Goal: Task Accomplishment & Management: Complete application form

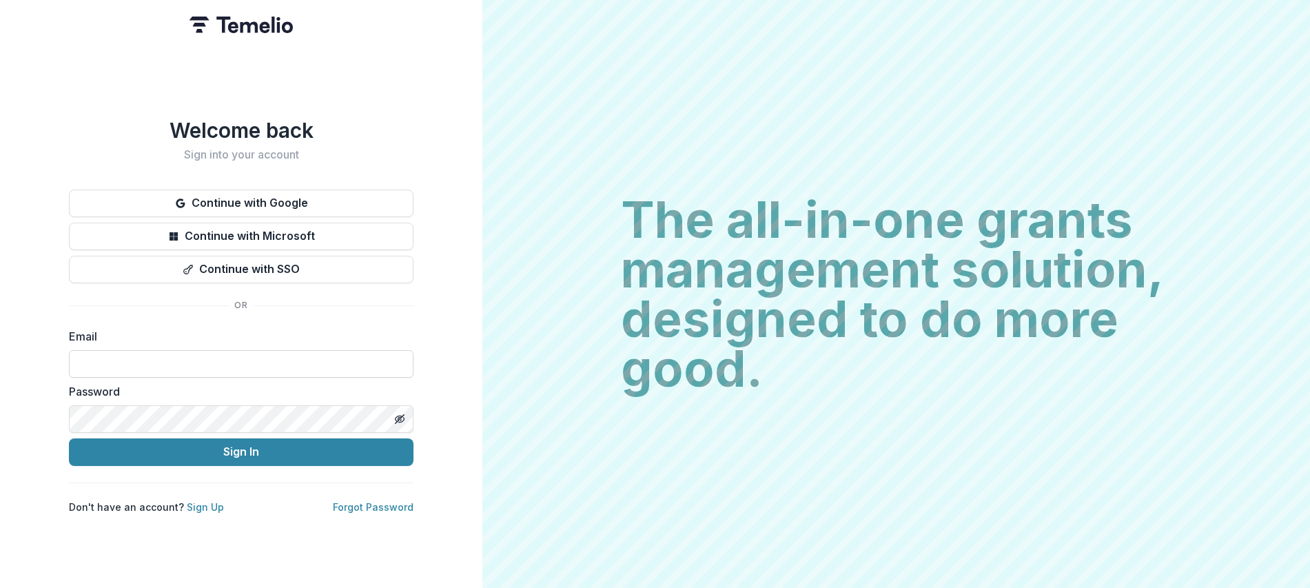
click at [156, 359] on input at bounding box center [241, 364] width 344 height 28
type input "**********"
click at [69, 438] on button "Sign In" at bounding box center [241, 452] width 344 height 28
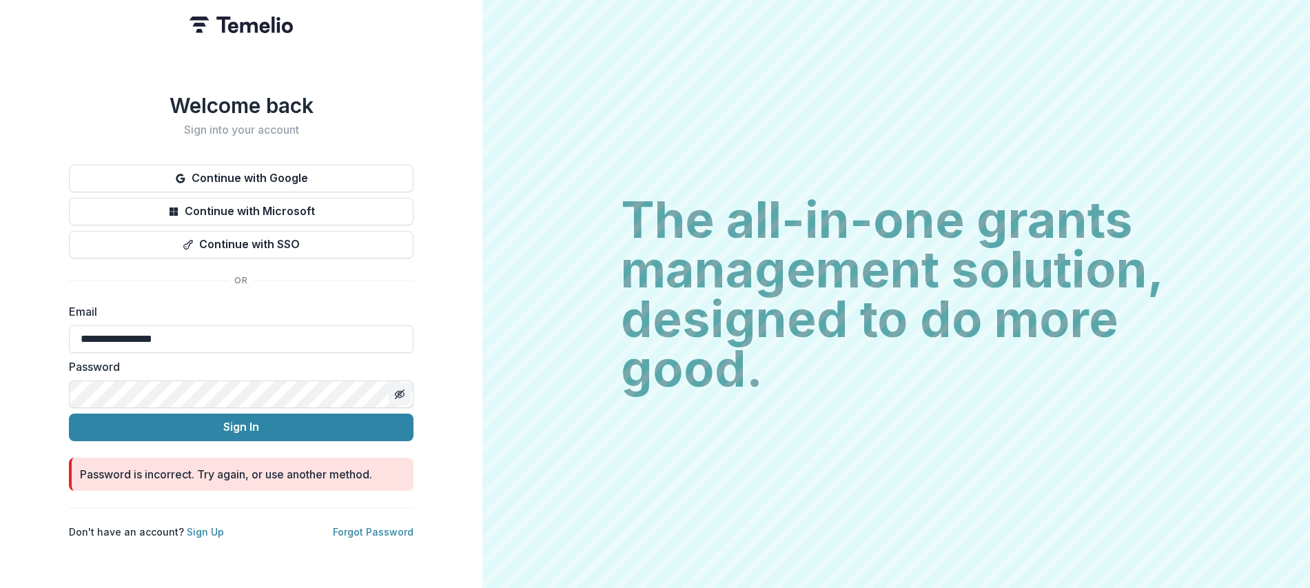
click at [402, 392] on icon "Toggle password visibility" at bounding box center [402, 394] width 6 height 5
click at [69, 413] on button "Sign In" at bounding box center [241, 427] width 344 height 28
click at [65, 393] on div "**********" at bounding box center [241, 294] width 482 height 588
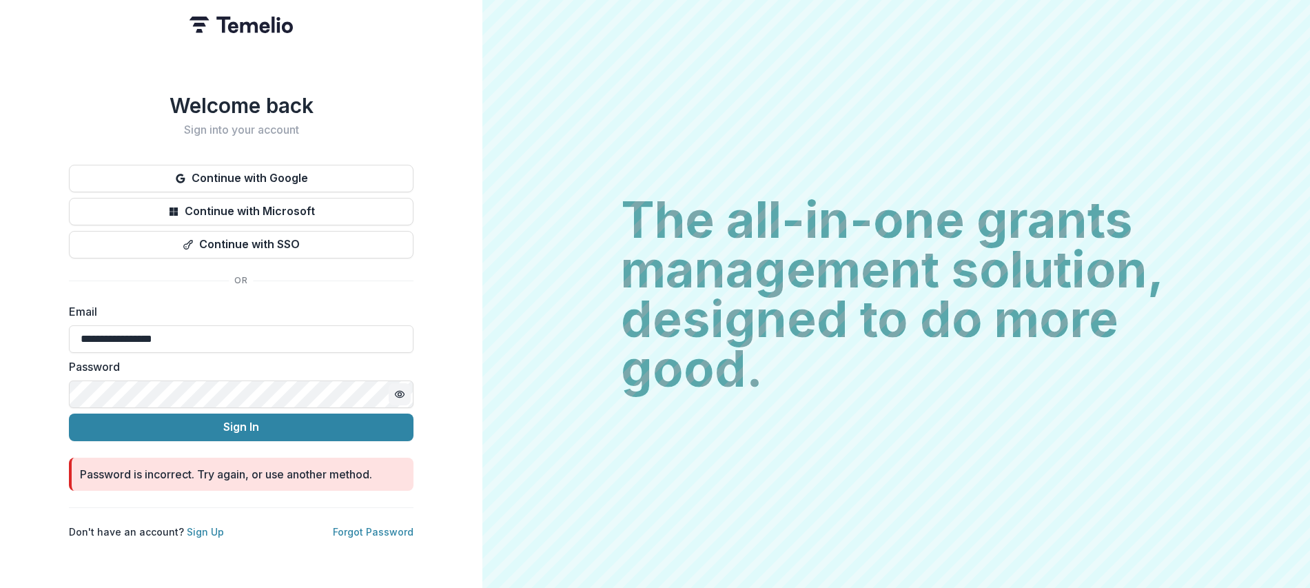
click at [69, 413] on button "Sign In" at bounding box center [241, 427] width 344 height 28
click at [369, 524] on p "Forgot Password" at bounding box center [373, 531] width 81 height 14
click at [384, 532] on p "Forgot Password" at bounding box center [373, 531] width 81 height 14
click at [384, 529] on link "Forgot Password" at bounding box center [373, 532] width 81 height 12
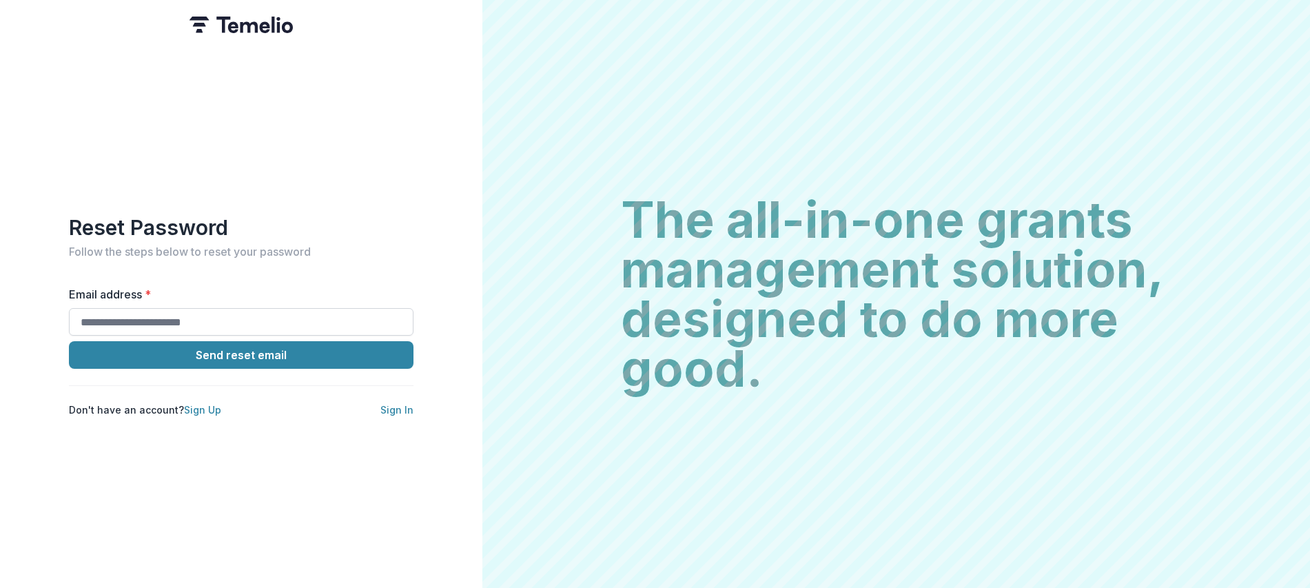
click at [121, 316] on input "Email address *" at bounding box center [241, 322] width 344 height 28
type input "**********"
click at [205, 361] on button "Send reset email" at bounding box center [241, 355] width 344 height 28
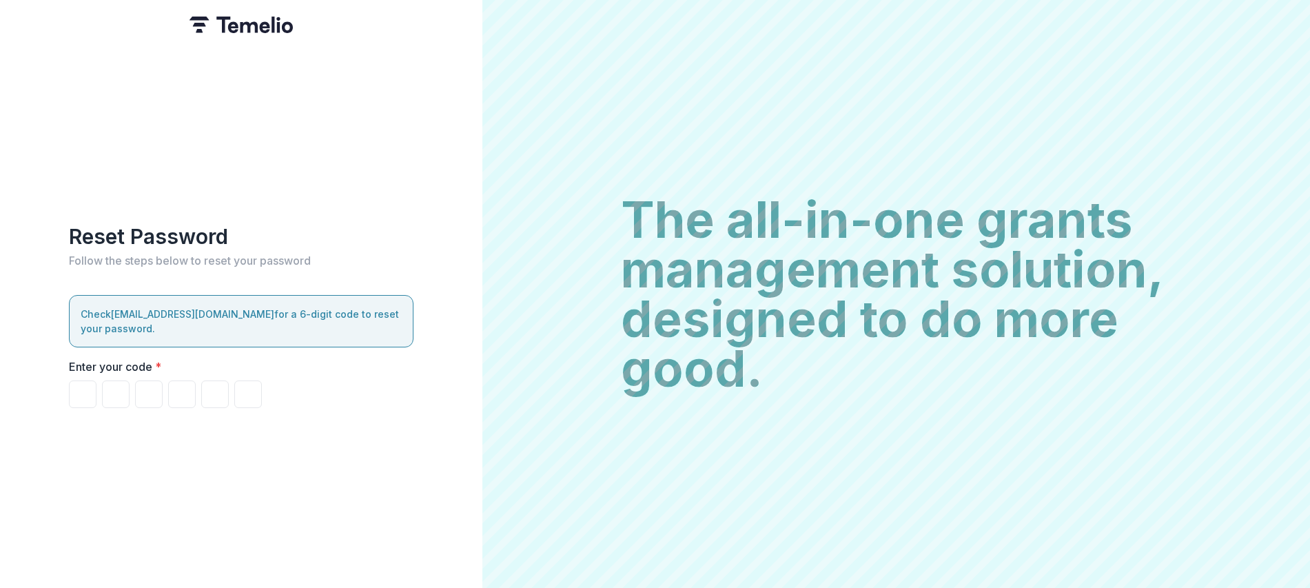
paste input "******"
type input "*"
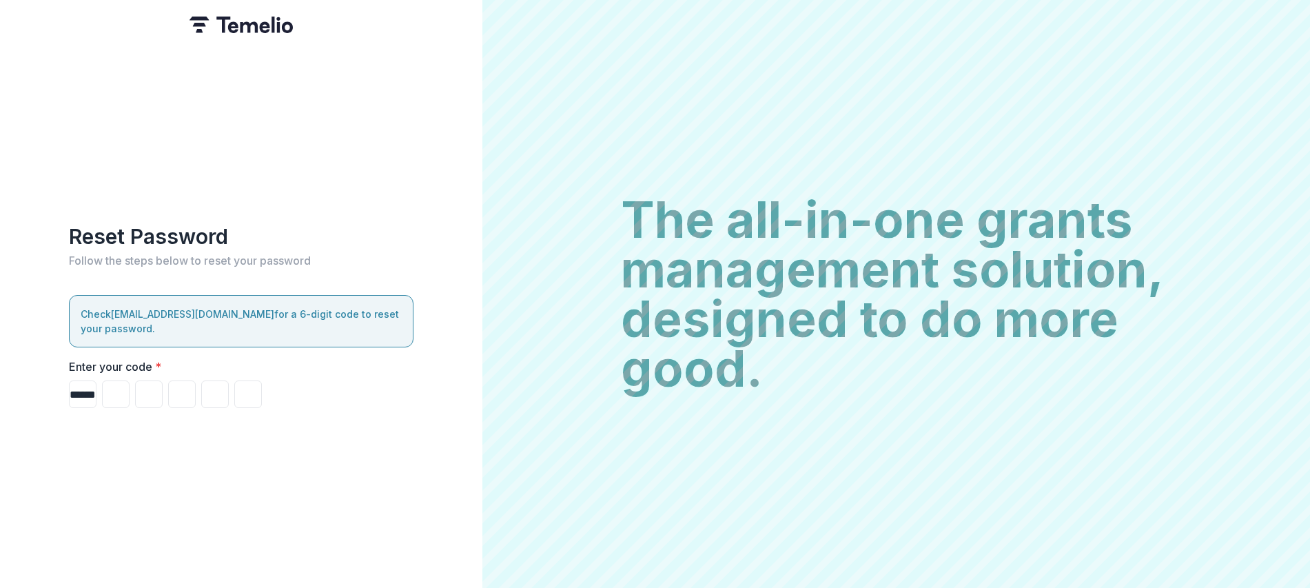
type input "*"
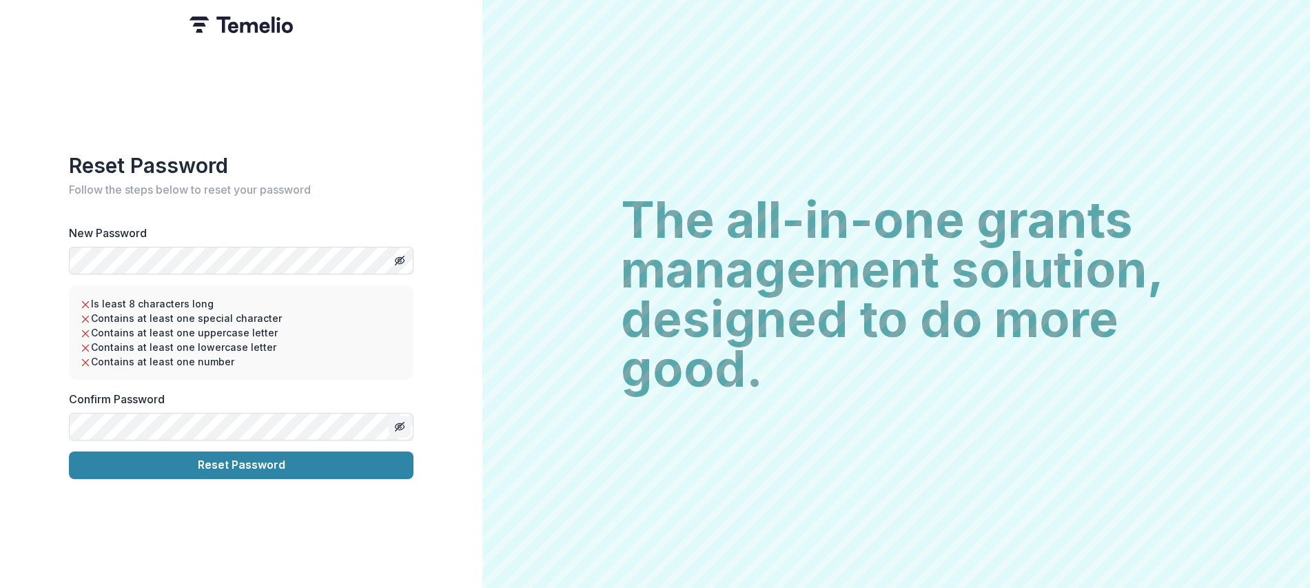
click at [405, 422] on button "Toggle password visibility" at bounding box center [400, 426] width 22 height 22
click at [296, 462] on button "Reset Password" at bounding box center [241, 465] width 344 height 28
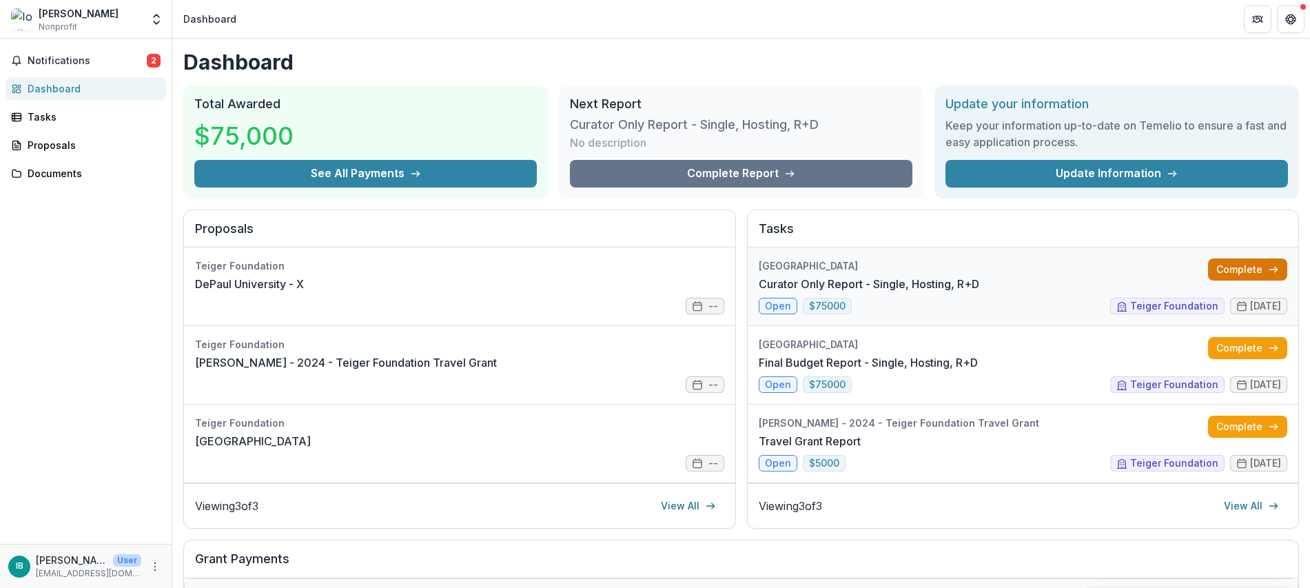
click at [1250, 267] on link "Complete" at bounding box center [1247, 269] width 79 height 22
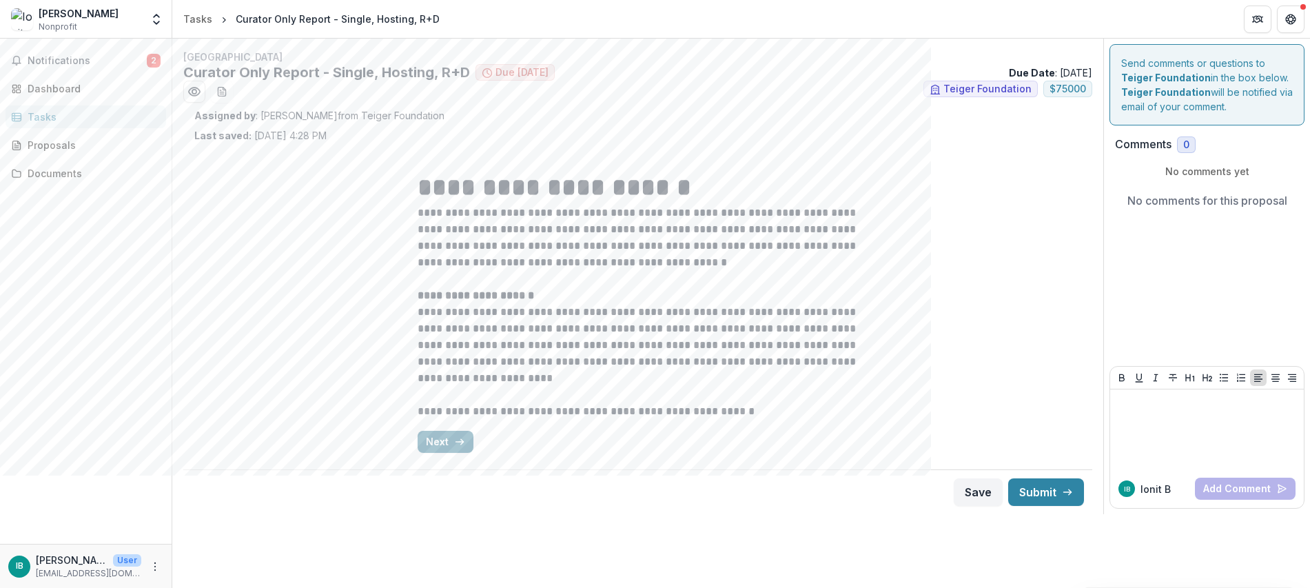
click at [441, 451] on button "Next" at bounding box center [445, 442] width 56 height 22
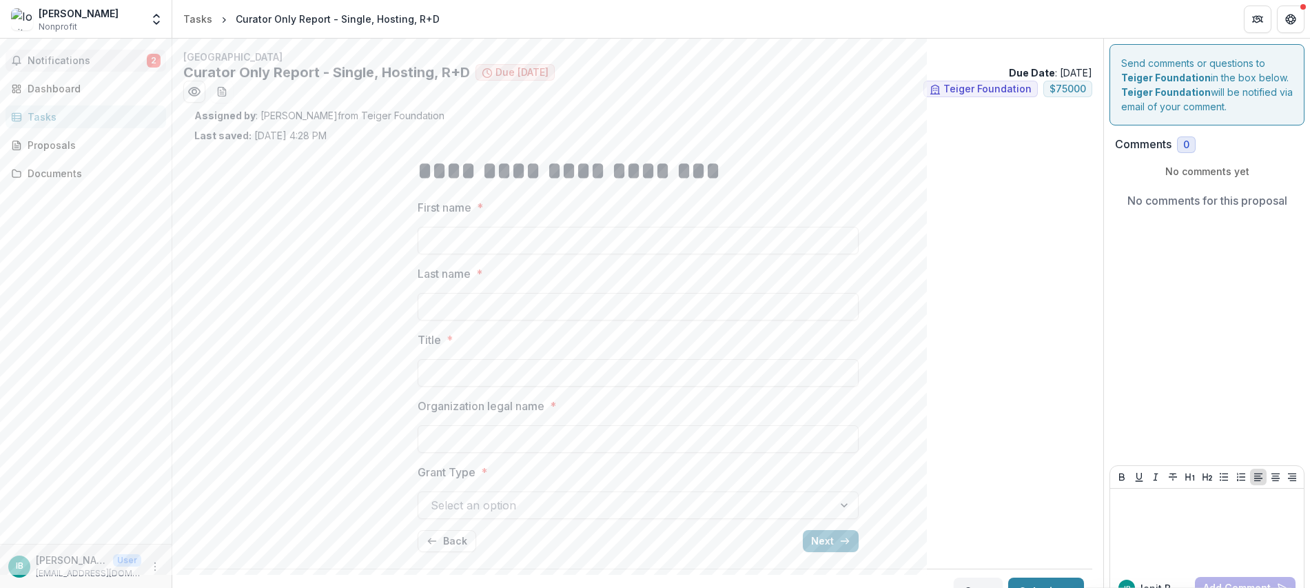
click at [119, 62] on span "Notifications" at bounding box center [87, 61] width 119 height 12
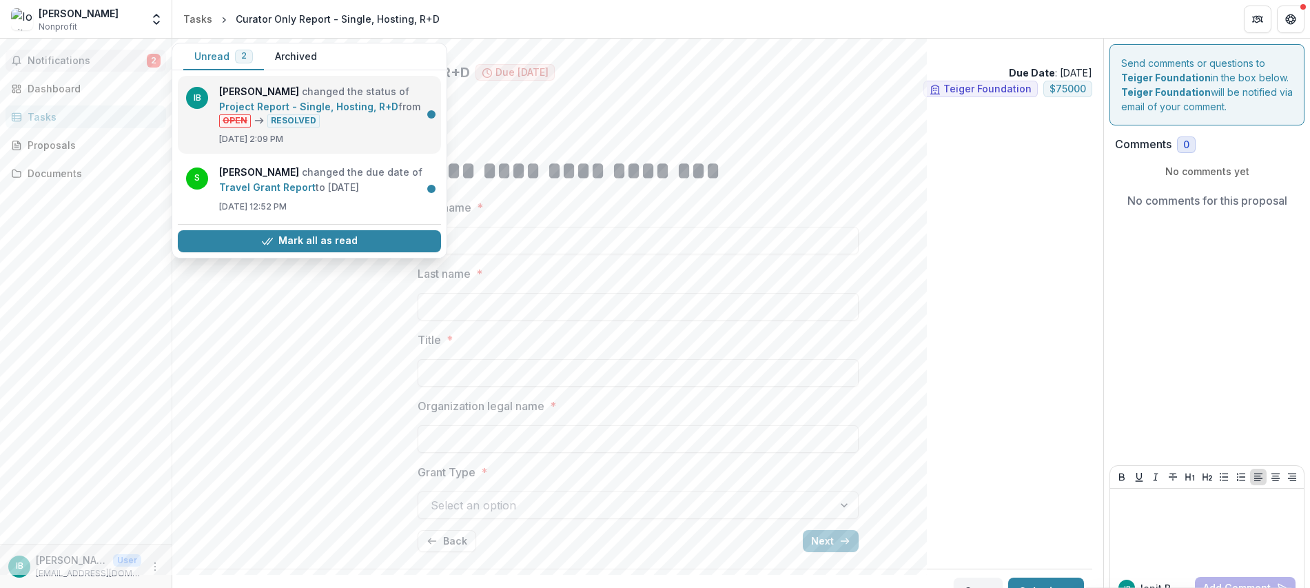
click at [398, 101] on link "Project Report - Single, Hosting, R+D" at bounding box center [308, 107] width 179 height 12
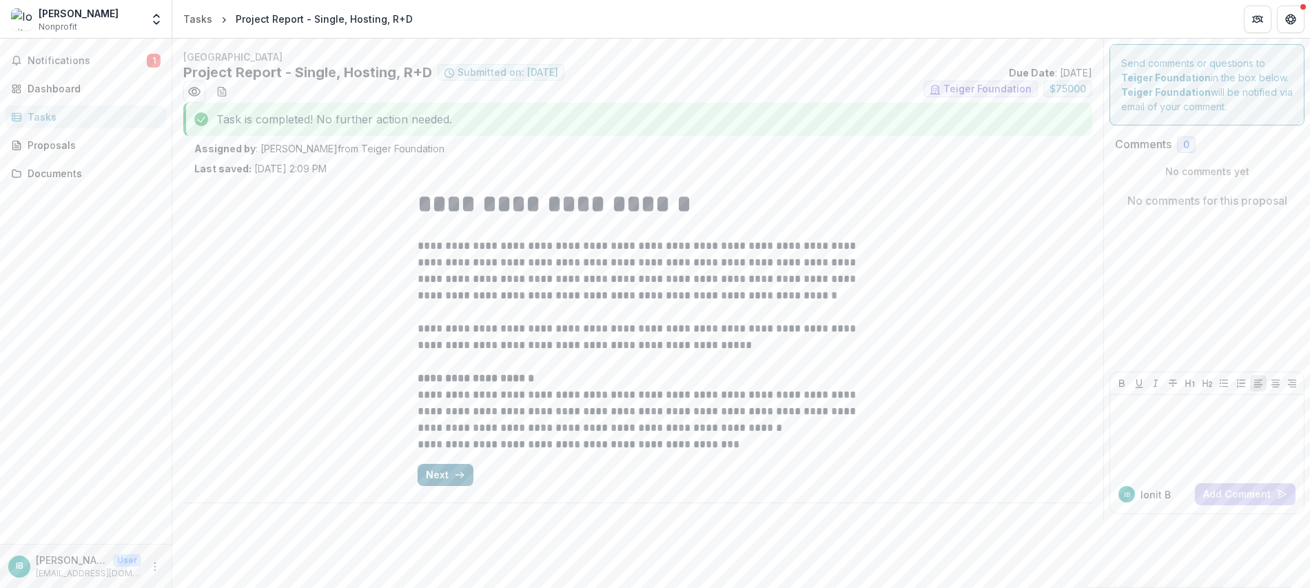
click at [454, 476] on icon "button" at bounding box center [459, 474] width 11 height 11
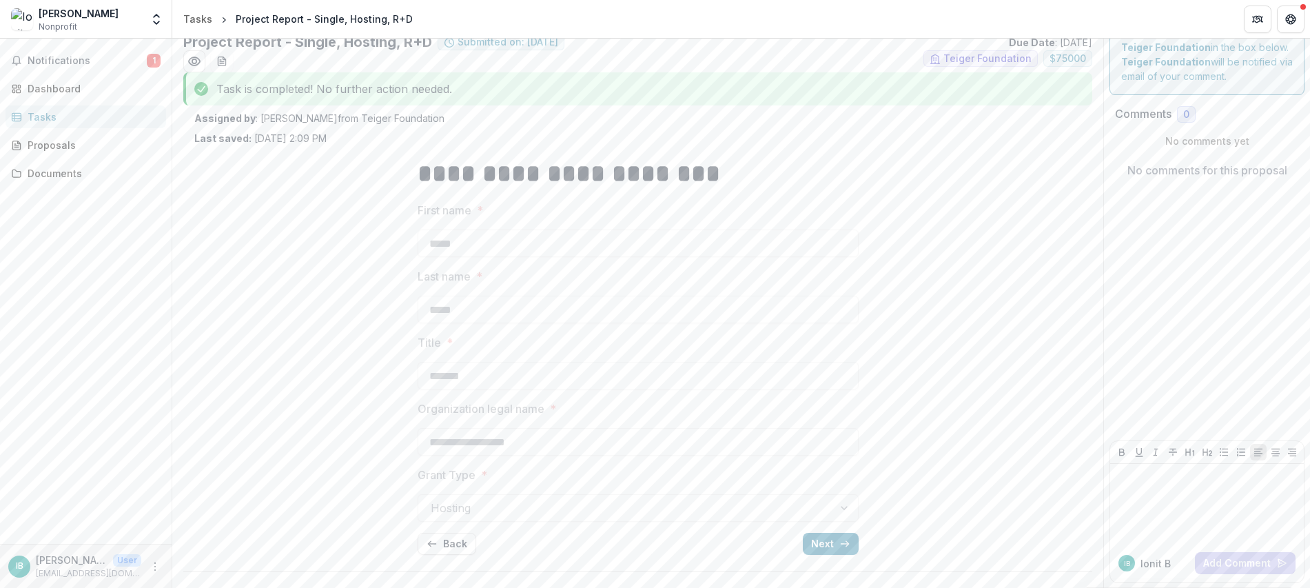
scroll to position [31, 0]
click at [847, 543] on icon "button" at bounding box center [844, 542] width 11 height 11
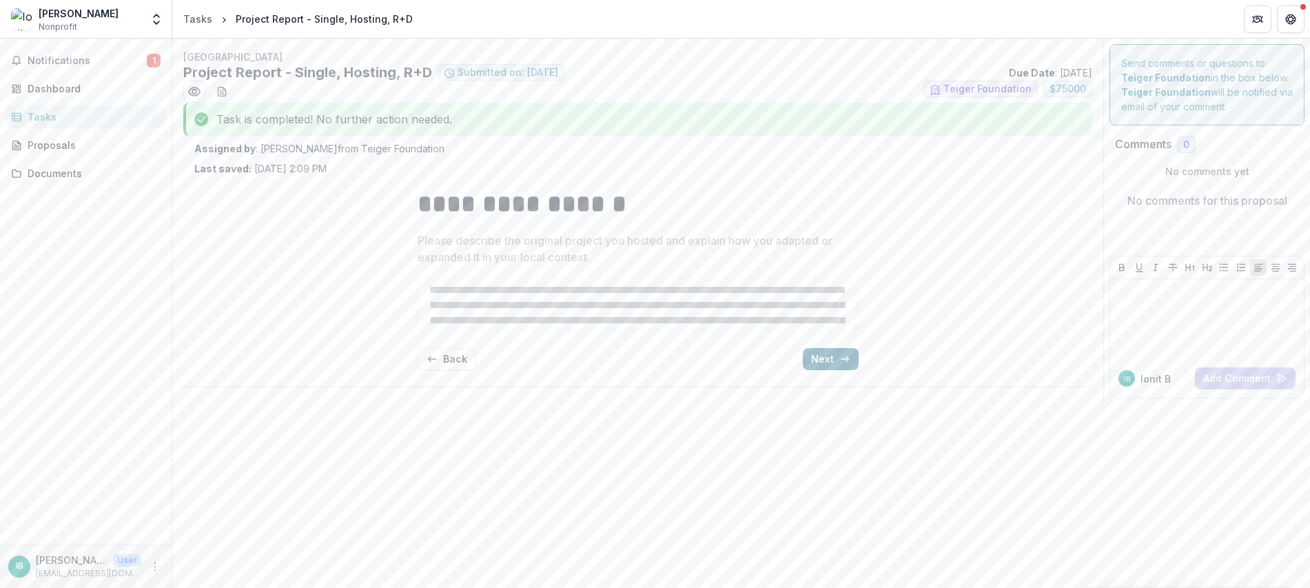
scroll to position [0, 0]
click at [828, 354] on button "Next" at bounding box center [831, 359] width 56 height 22
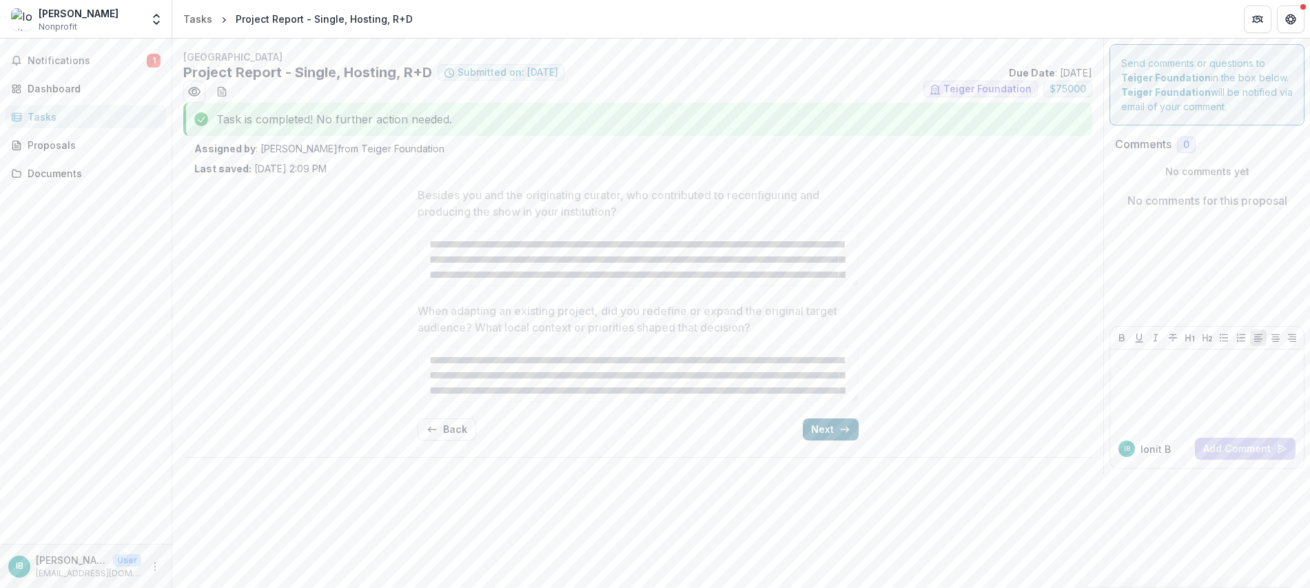
click at [826, 433] on button "Next" at bounding box center [831, 429] width 56 height 22
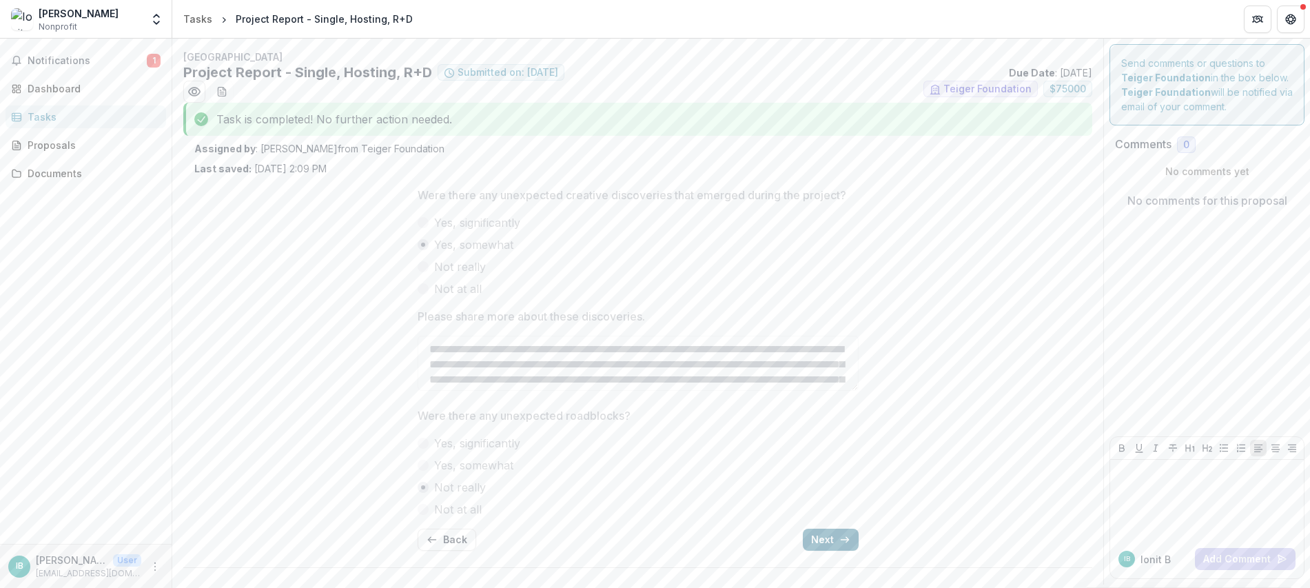
click at [843, 539] on line "button" at bounding box center [844, 539] width 8 height 0
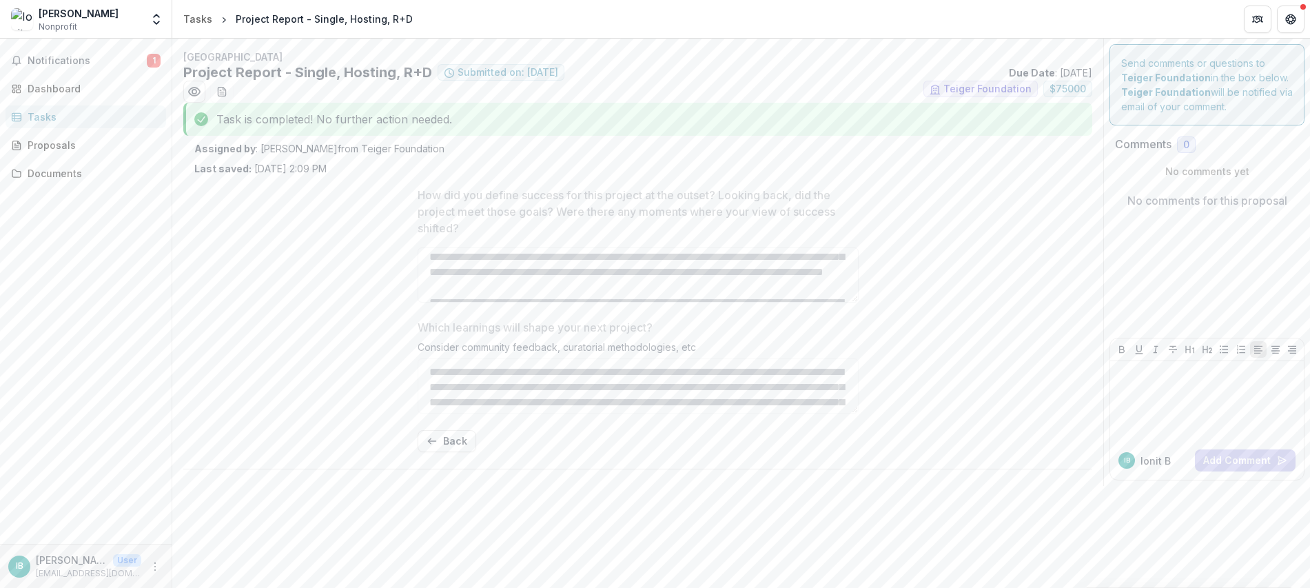
scroll to position [291, 0]
click at [94, 63] on span "Notifications" at bounding box center [87, 61] width 119 height 12
click at [76, 85] on div "Dashboard" at bounding box center [91, 88] width 127 height 14
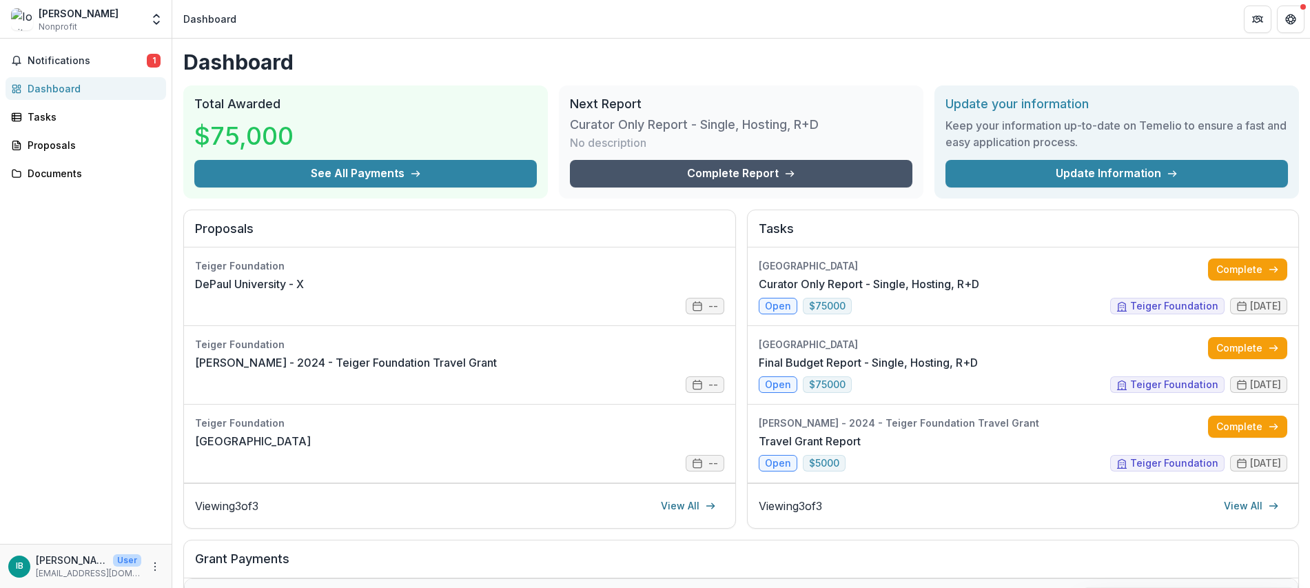
click at [702, 173] on link "Complete Report" at bounding box center [741, 174] width 342 height 28
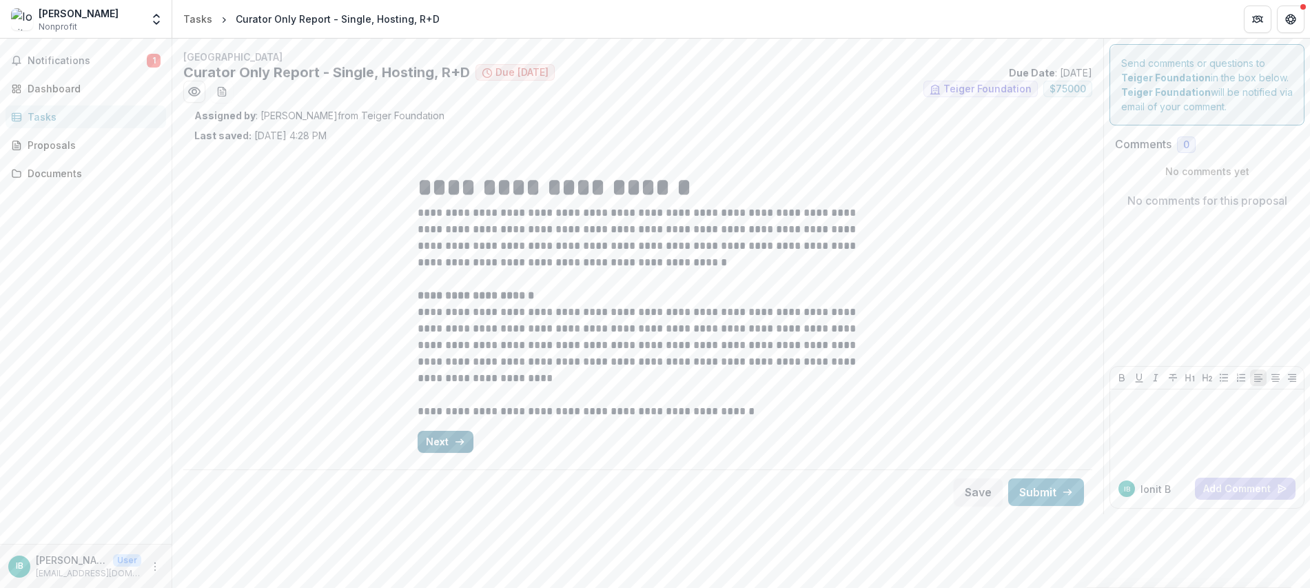
click at [435, 435] on button "Next" at bounding box center [445, 442] width 56 height 22
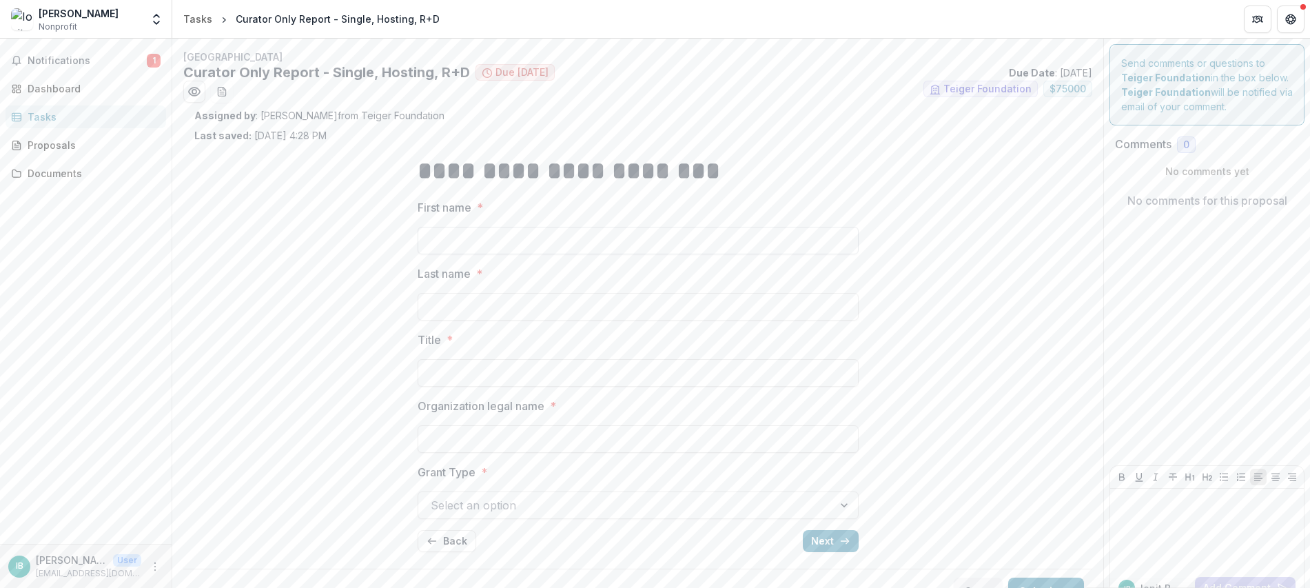
click at [497, 243] on input "First name *" at bounding box center [637, 241] width 441 height 28
type input "*****"
click at [503, 384] on input "Title *" at bounding box center [637, 373] width 441 height 28
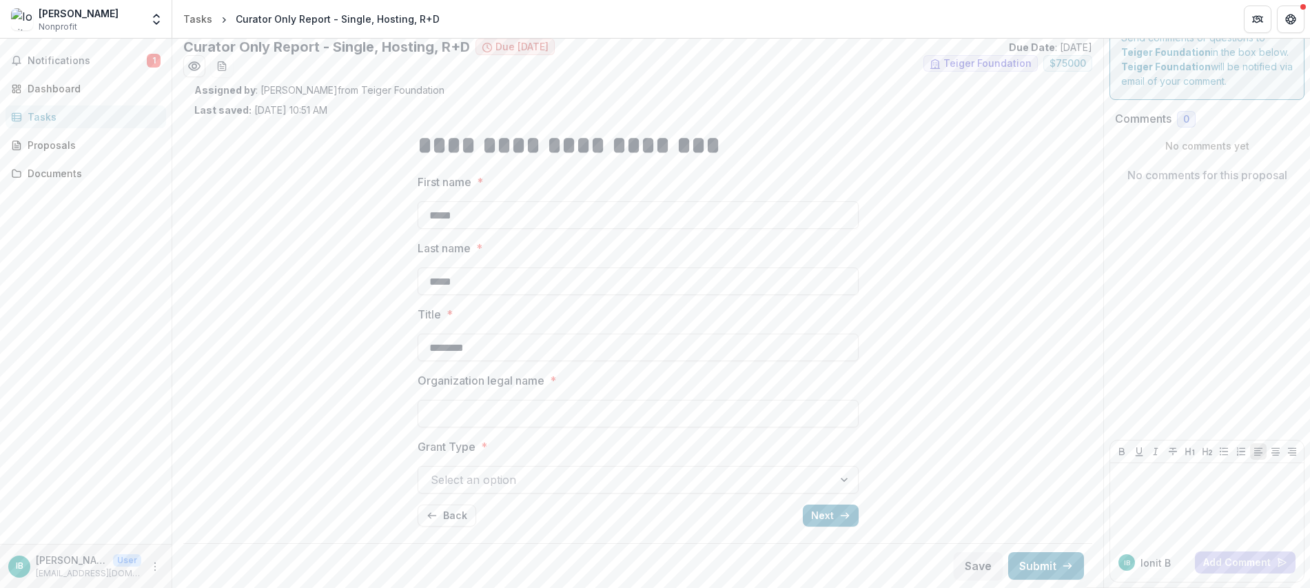
type input "*******"
type input "**********"
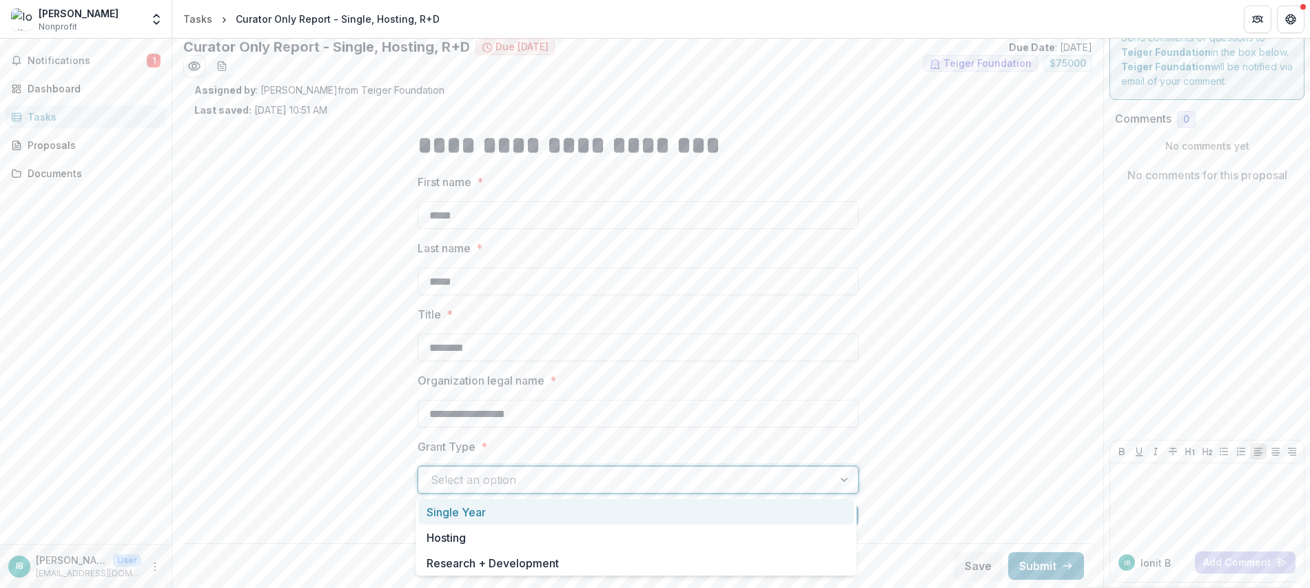
click at [844, 475] on div at bounding box center [845, 479] width 25 height 26
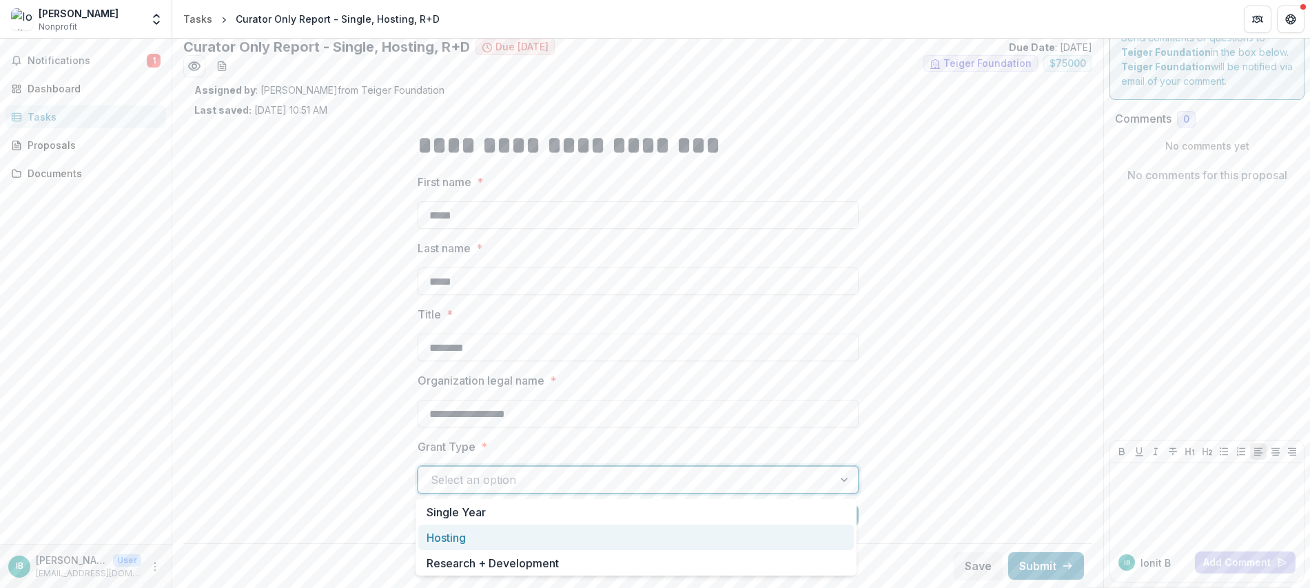
click at [461, 539] on div "Hosting" at bounding box center [635, 536] width 435 height 25
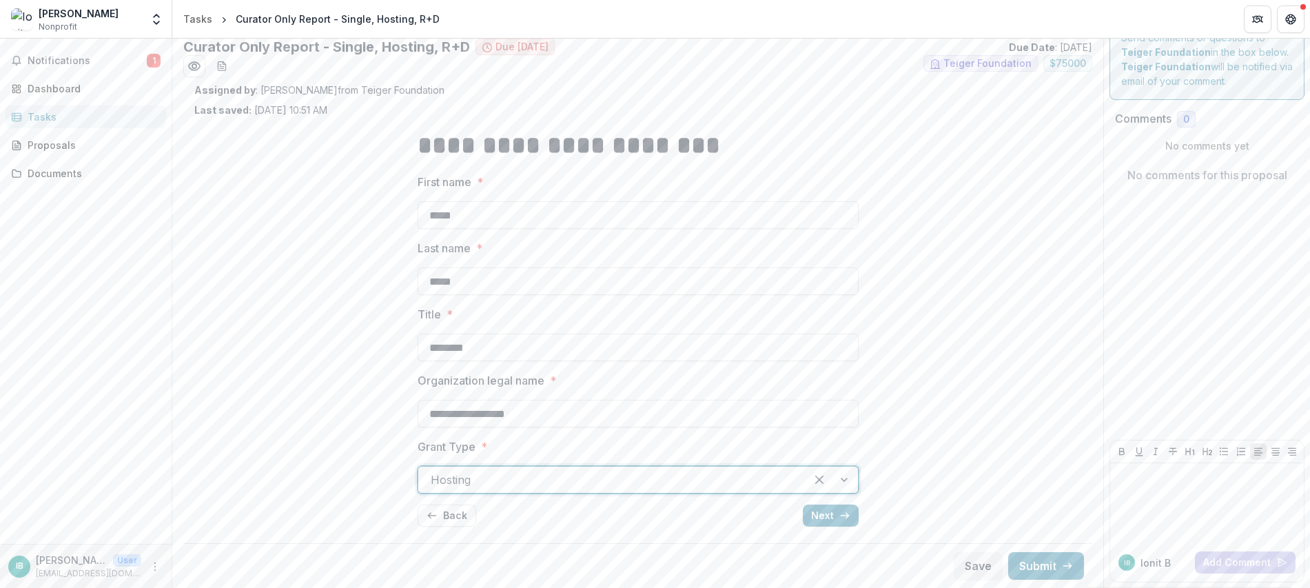
click at [827, 513] on button "Next" at bounding box center [831, 515] width 56 height 22
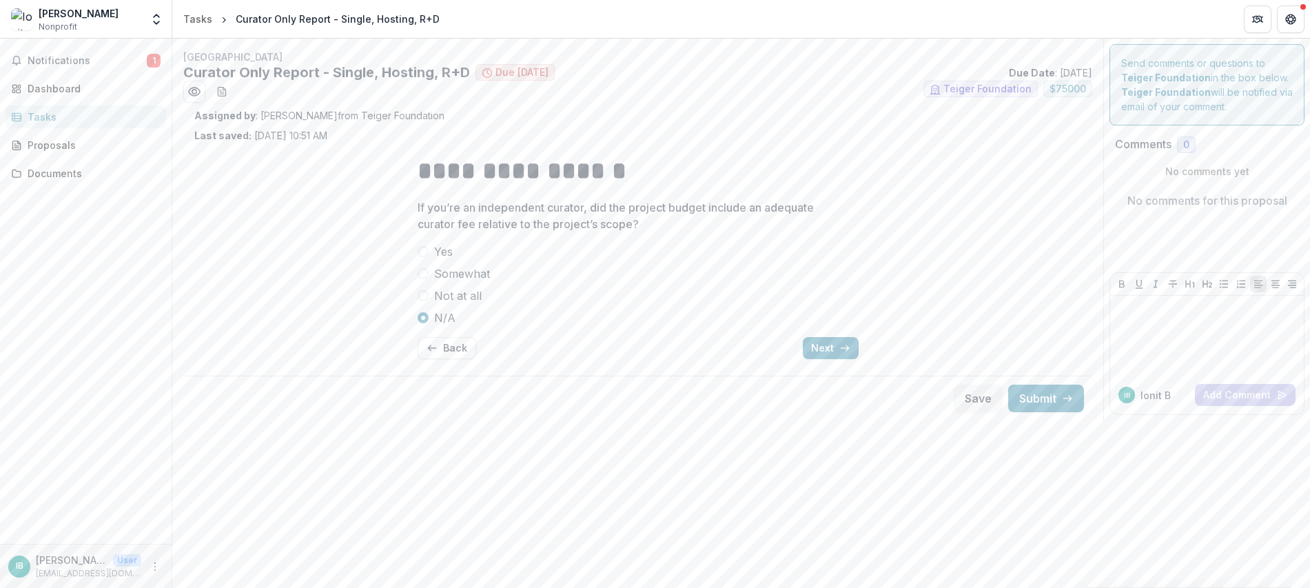
scroll to position [0, 0]
click at [829, 343] on button "Next" at bounding box center [831, 348] width 56 height 22
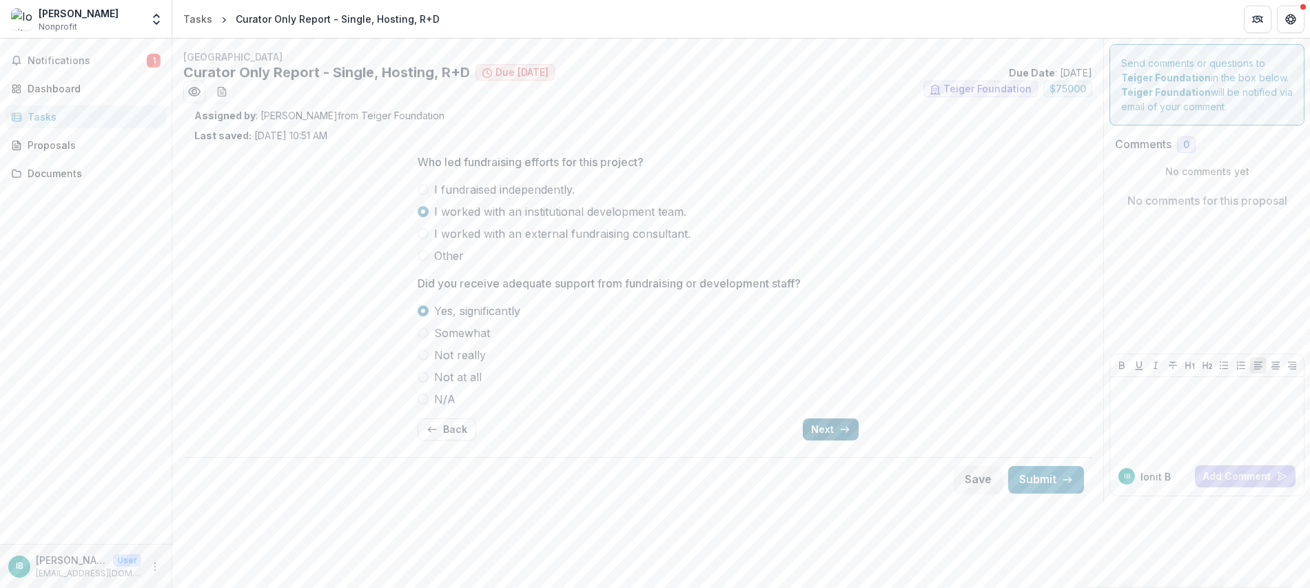
click at [830, 433] on button "Next" at bounding box center [831, 429] width 56 height 22
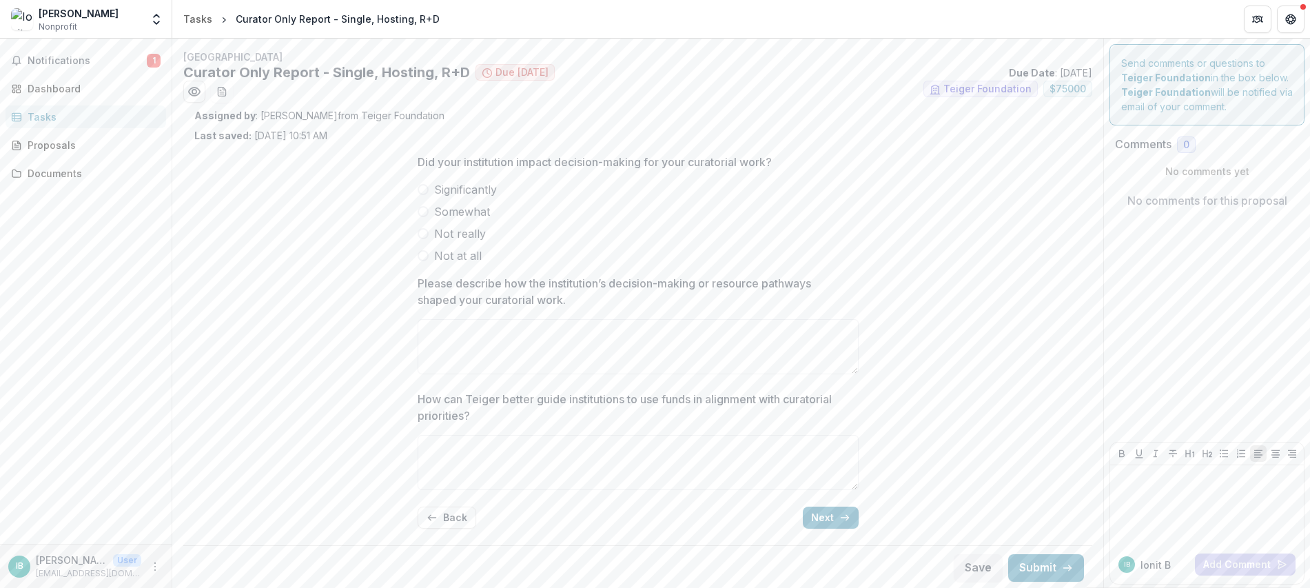
scroll to position [2, 0]
click at [429, 231] on label "Not really" at bounding box center [637, 231] width 441 height 17
click at [577, 457] on textarea "How can Teiger better guide institutions to use funds in alignment with curator…" at bounding box center [637, 460] width 441 height 55
click at [827, 515] on button "Next" at bounding box center [831, 515] width 56 height 22
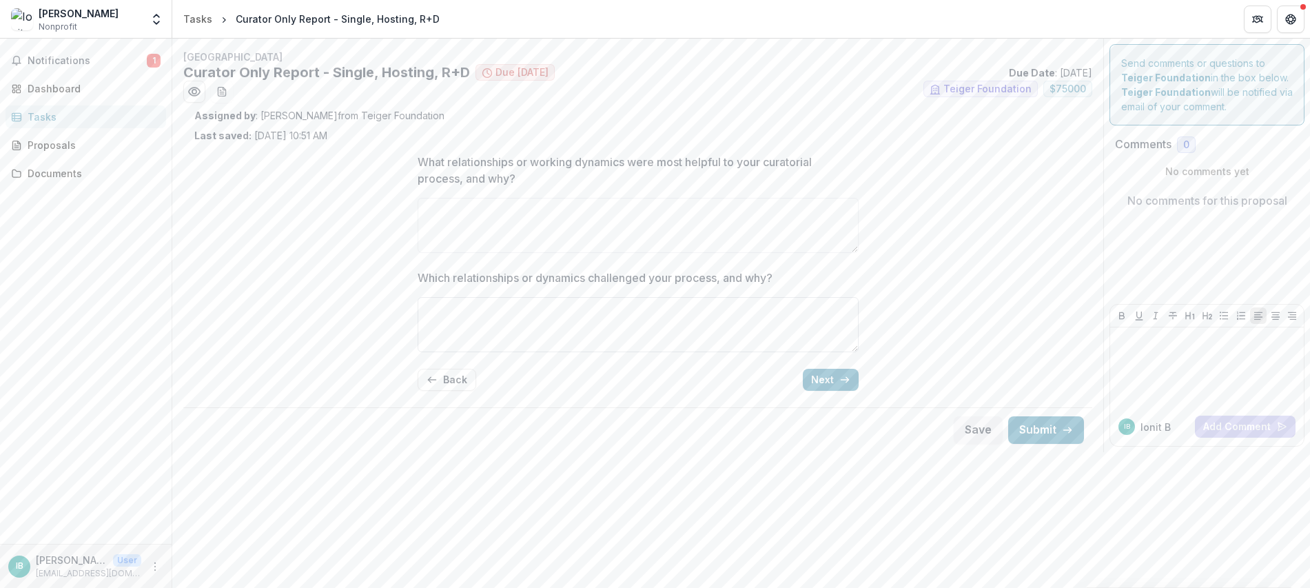
click at [776, 312] on textarea "Which relationships or dynamics challenged your process, and why?" at bounding box center [637, 324] width 441 height 55
click at [440, 380] on button "Back" at bounding box center [446, 380] width 59 height 22
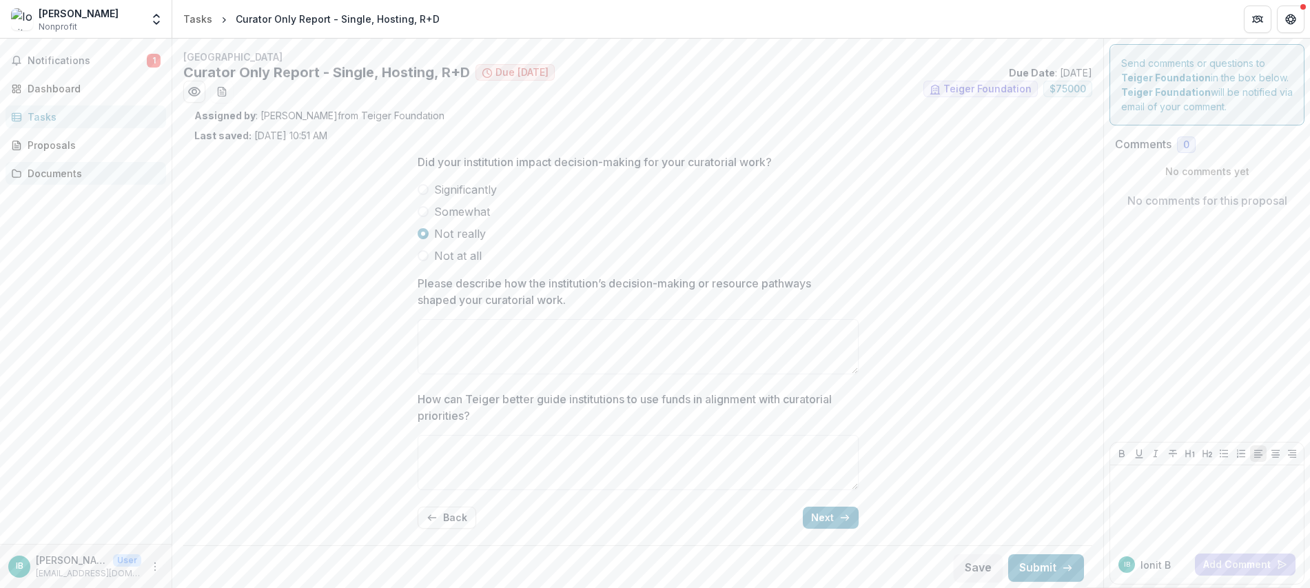
click at [68, 174] on div "Documents" at bounding box center [91, 173] width 127 height 14
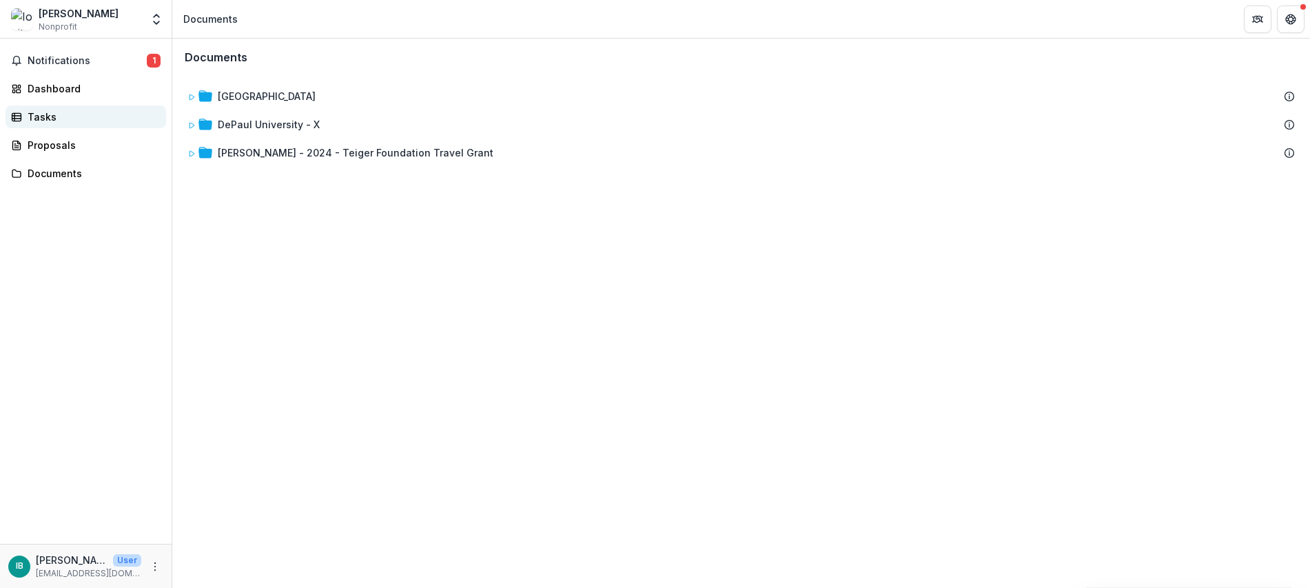
click at [61, 120] on div "Tasks" at bounding box center [91, 117] width 127 height 14
